Goal: Task Accomplishment & Management: Use online tool/utility

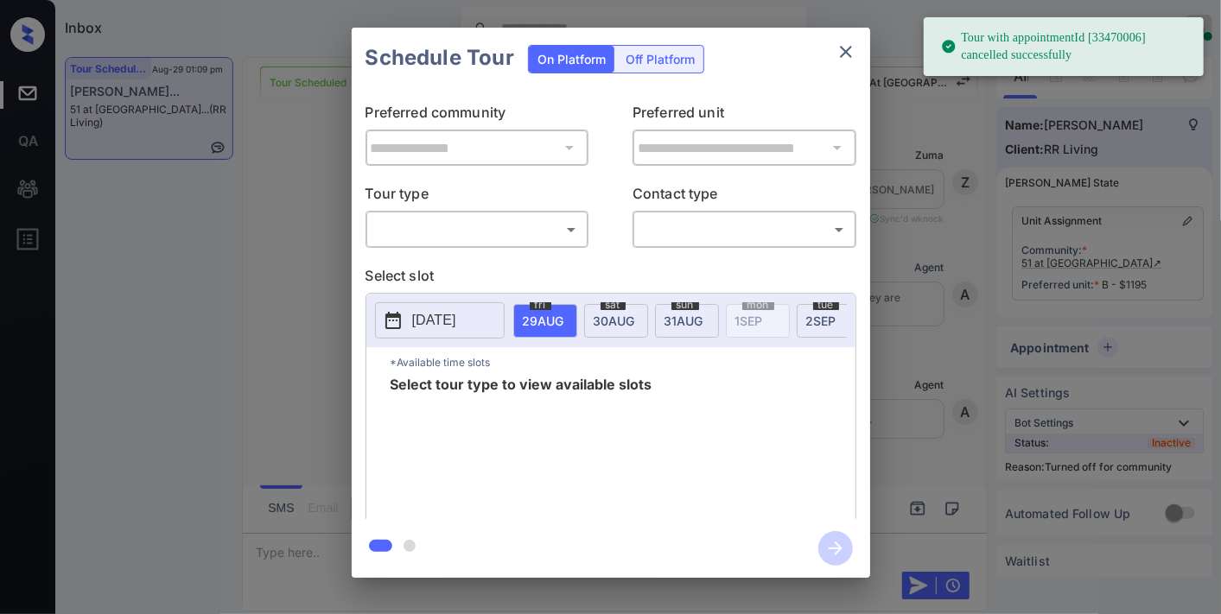
scroll to position [18422, 0]
click at [512, 237] on body "Tour with appointmentId [33470006] cancelled successfully Inbox [PERSON_NAME] O…" at bounding box center [610, 307] width 1221 height 614
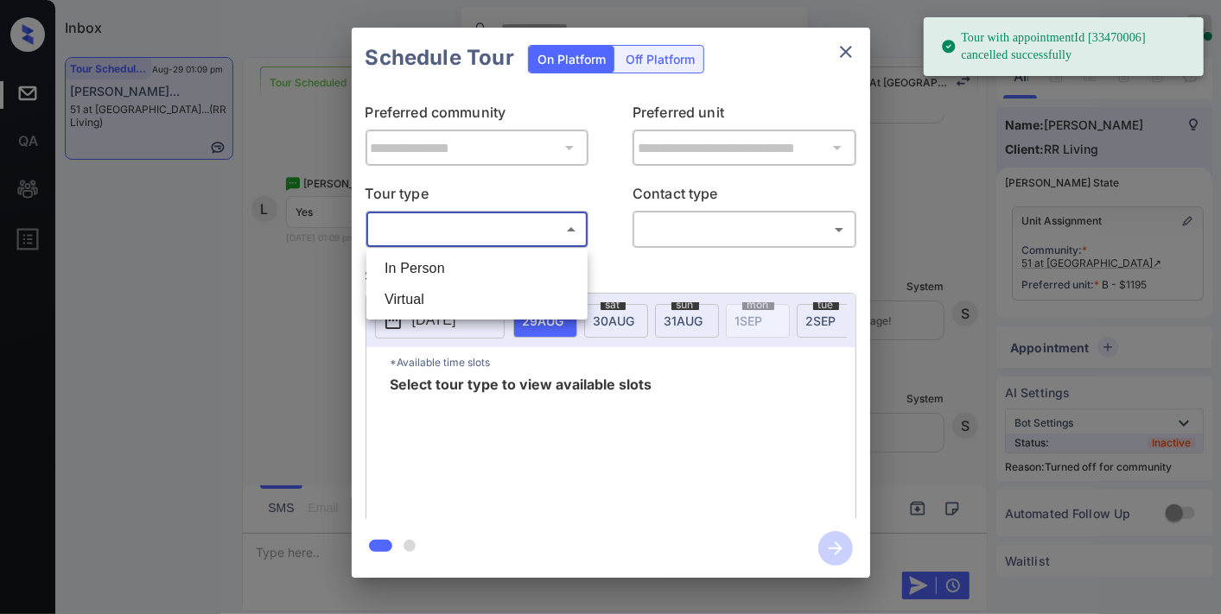
click at [506, 279] on li "In Person" at bounding box center [477, 268] width 212 height 31
type input "********"
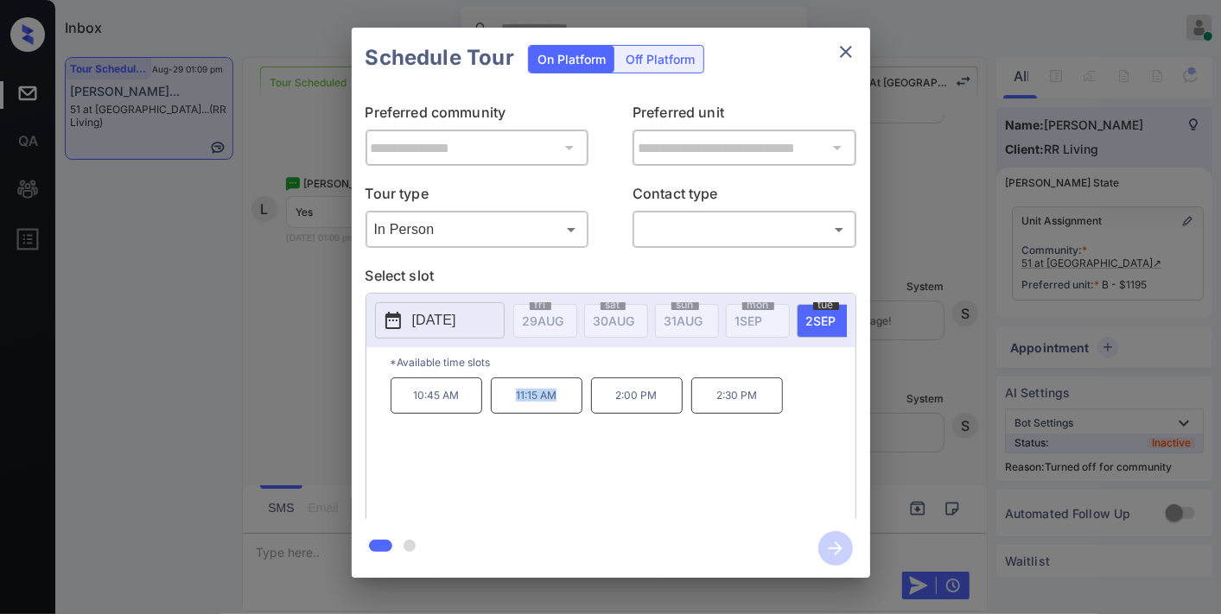
drag, startPoint x: 565, startPoint y: 398, endPoint x: 508, endPoint y: 409, distance: 57.9
click at [508, 409] on p "11:15 AM" at bounding box center [537, 395] width 92 height 36
drag, startPoint x: 616, startPoint y: 403, endPoint x: 602, endPoint y: 406, distance: 14.1
click at [602, 406] on p "2:00 PM" at bounding box center [637, 395] width 92 height 36
copy p "2:00 PM"
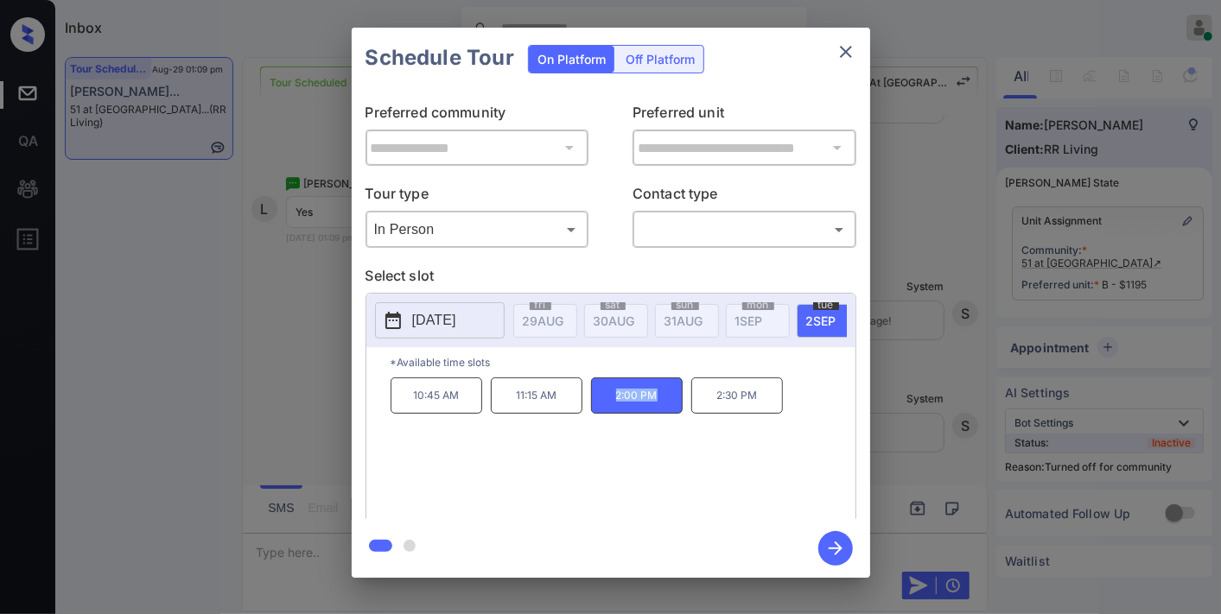
scroll to position [0, 114]
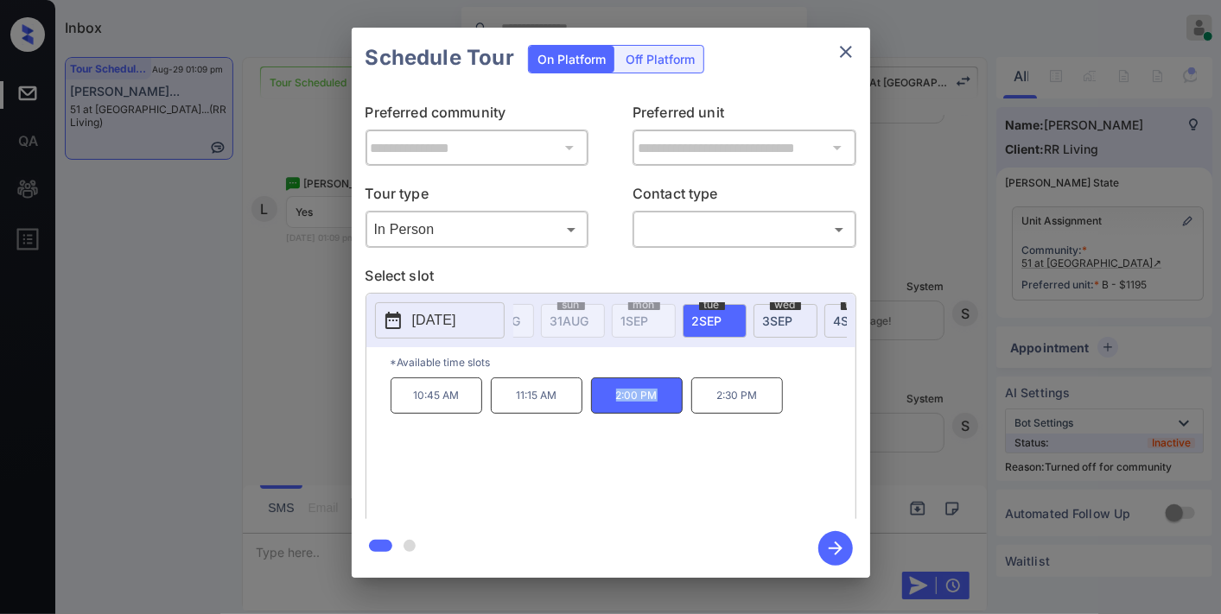
click at [835, 60] on icon "close" at bounding box center [845, 51] width 21 height 21
